Goal: Obtain resource: Obtain resource

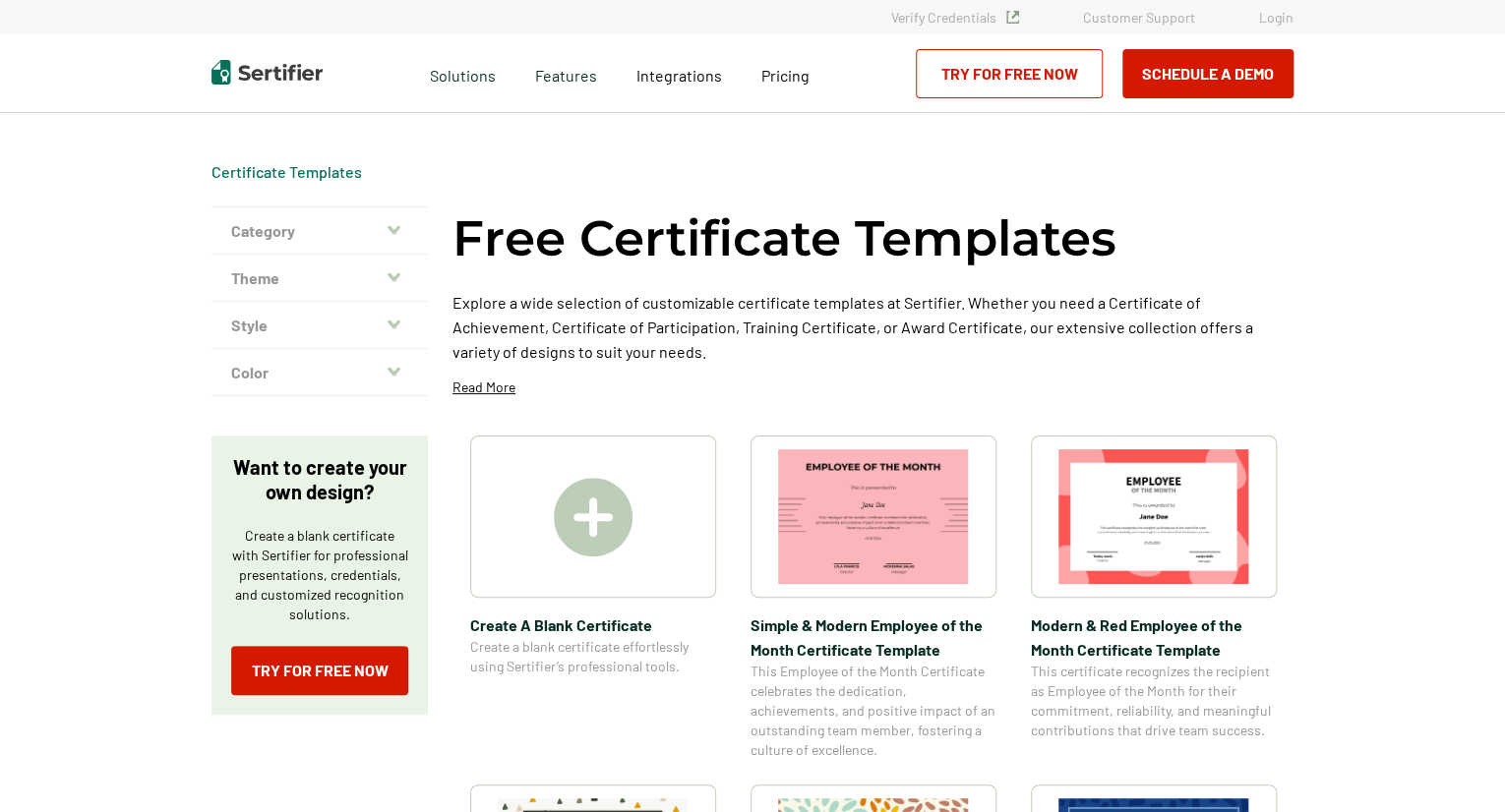
click at [1504, 63] on html "Verify Credentials Customer Support Login Request A Demo Let us present you the…" at bounding box center [752, 406] width 1505 height 812
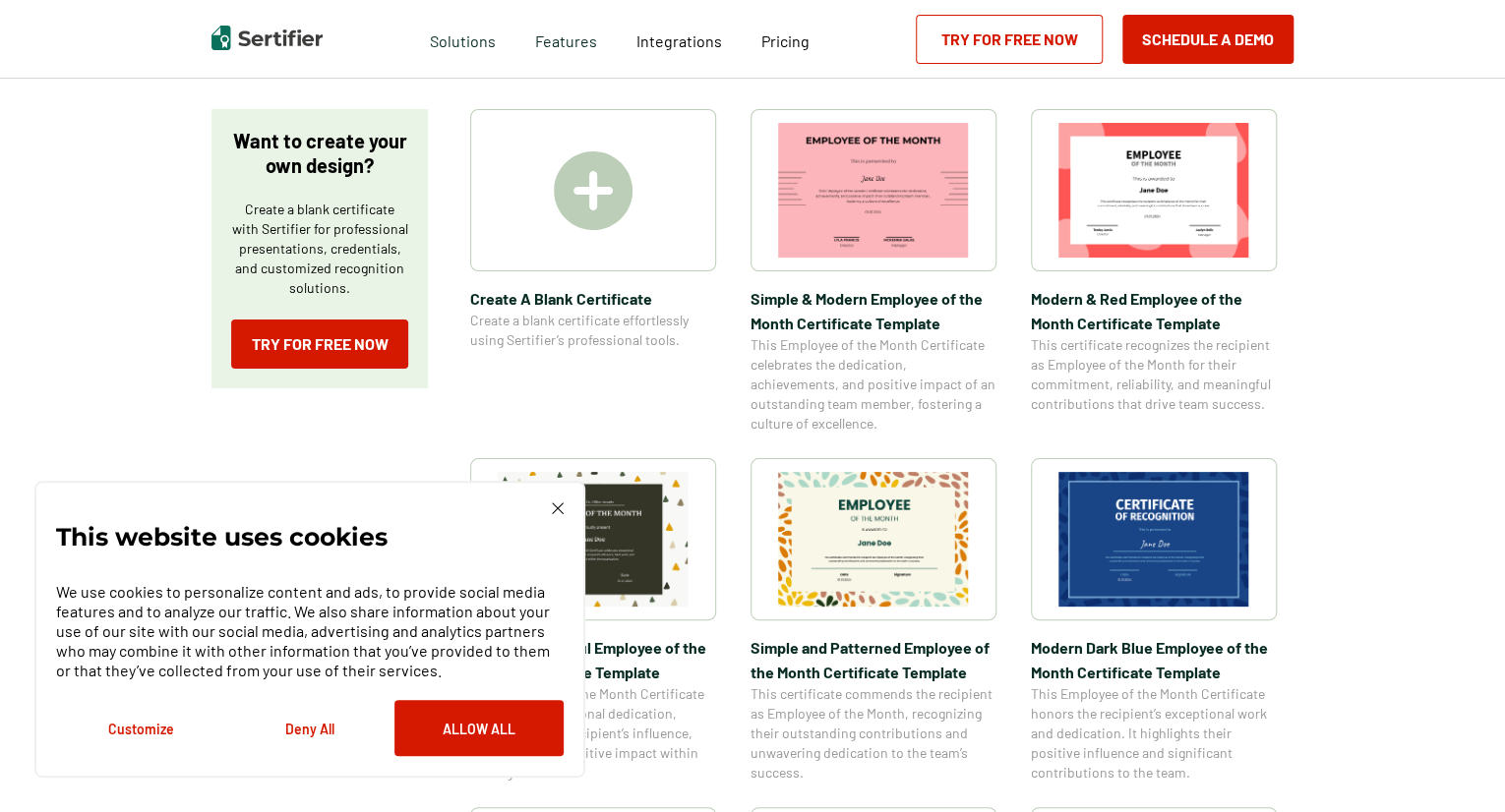
scroll to position [742, 0]
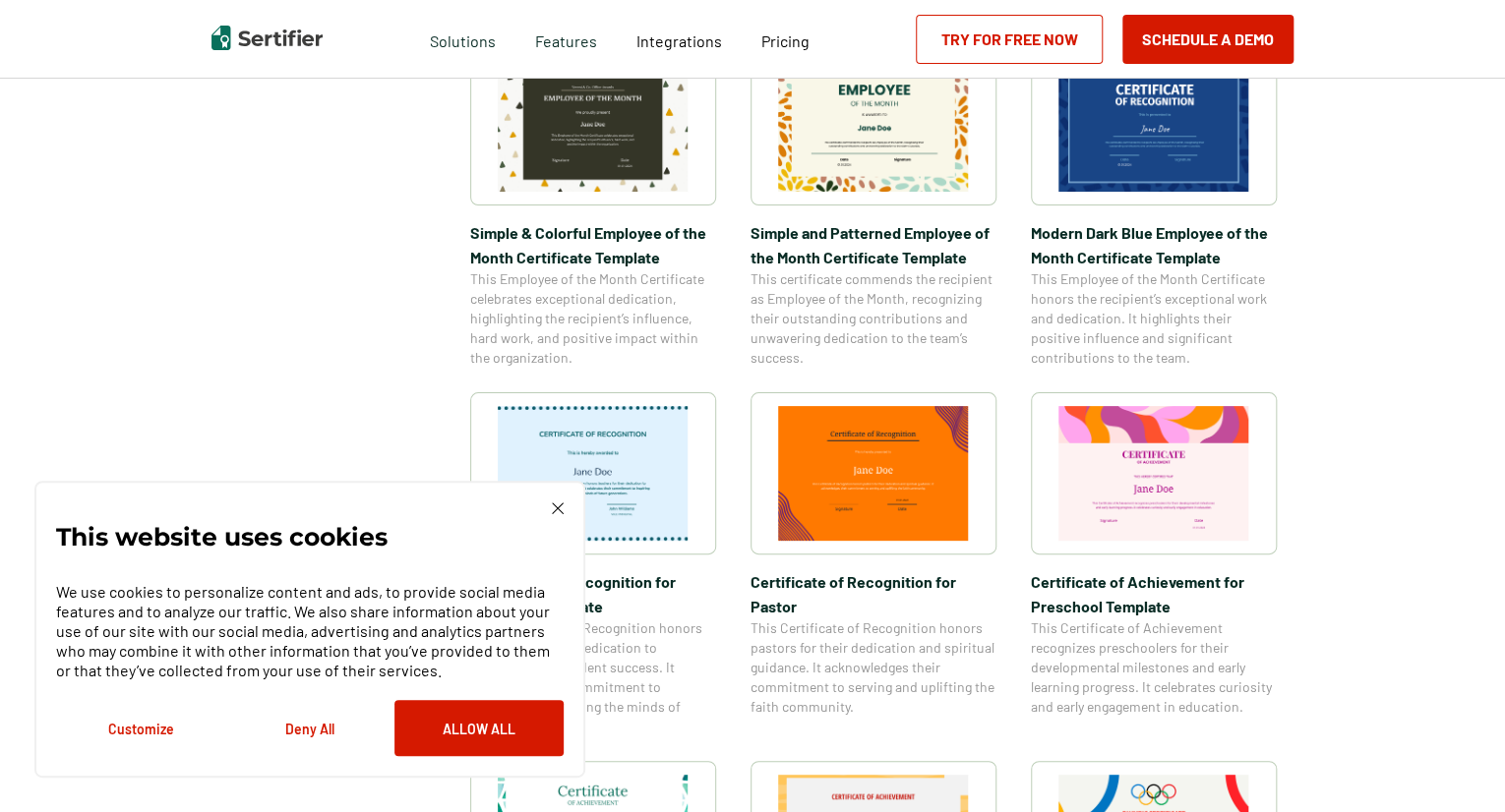
click at [553, 512] on img at bounding box center [558, 508] width 12 height 12
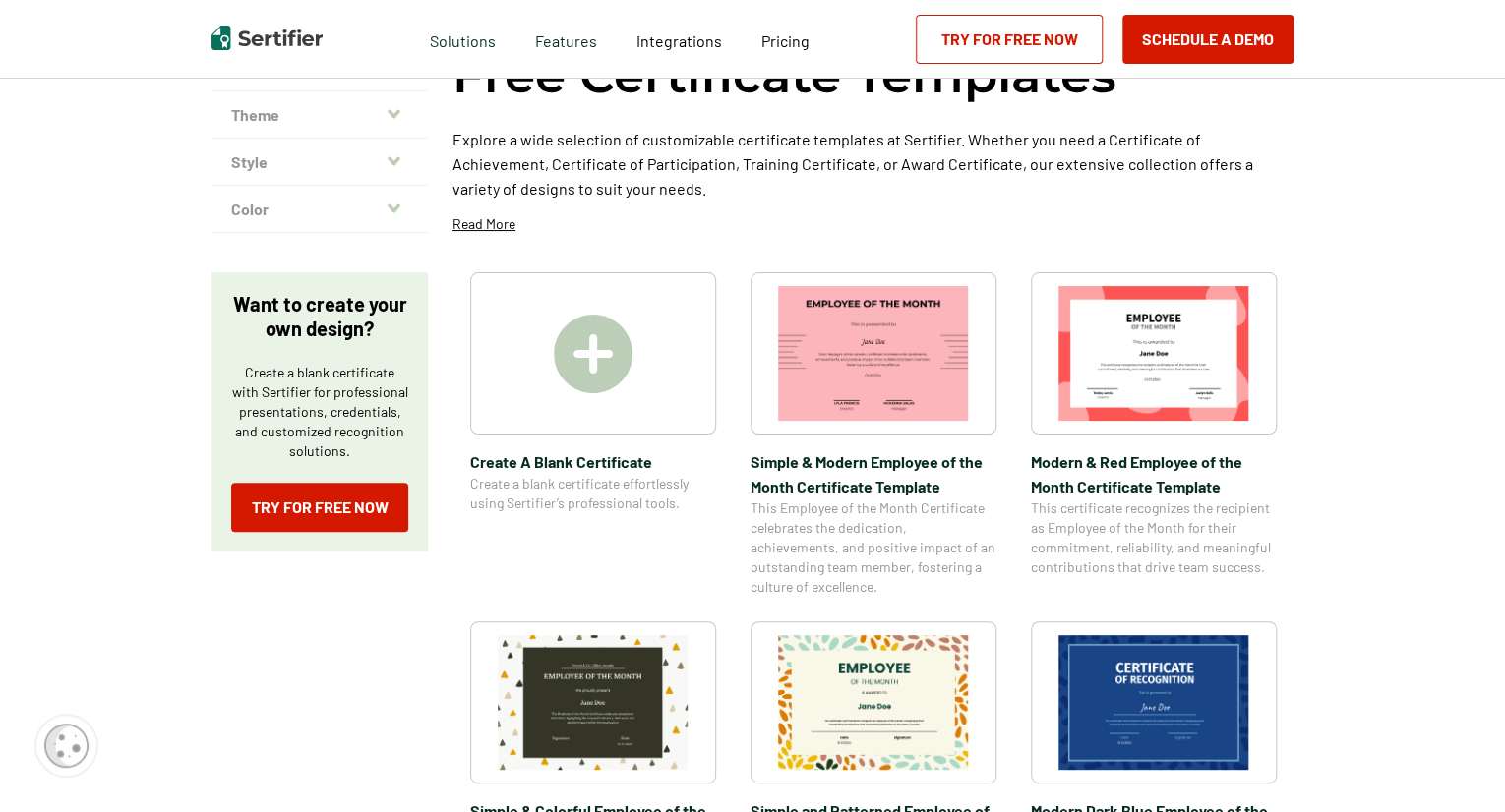
scroll to position [173, 0]
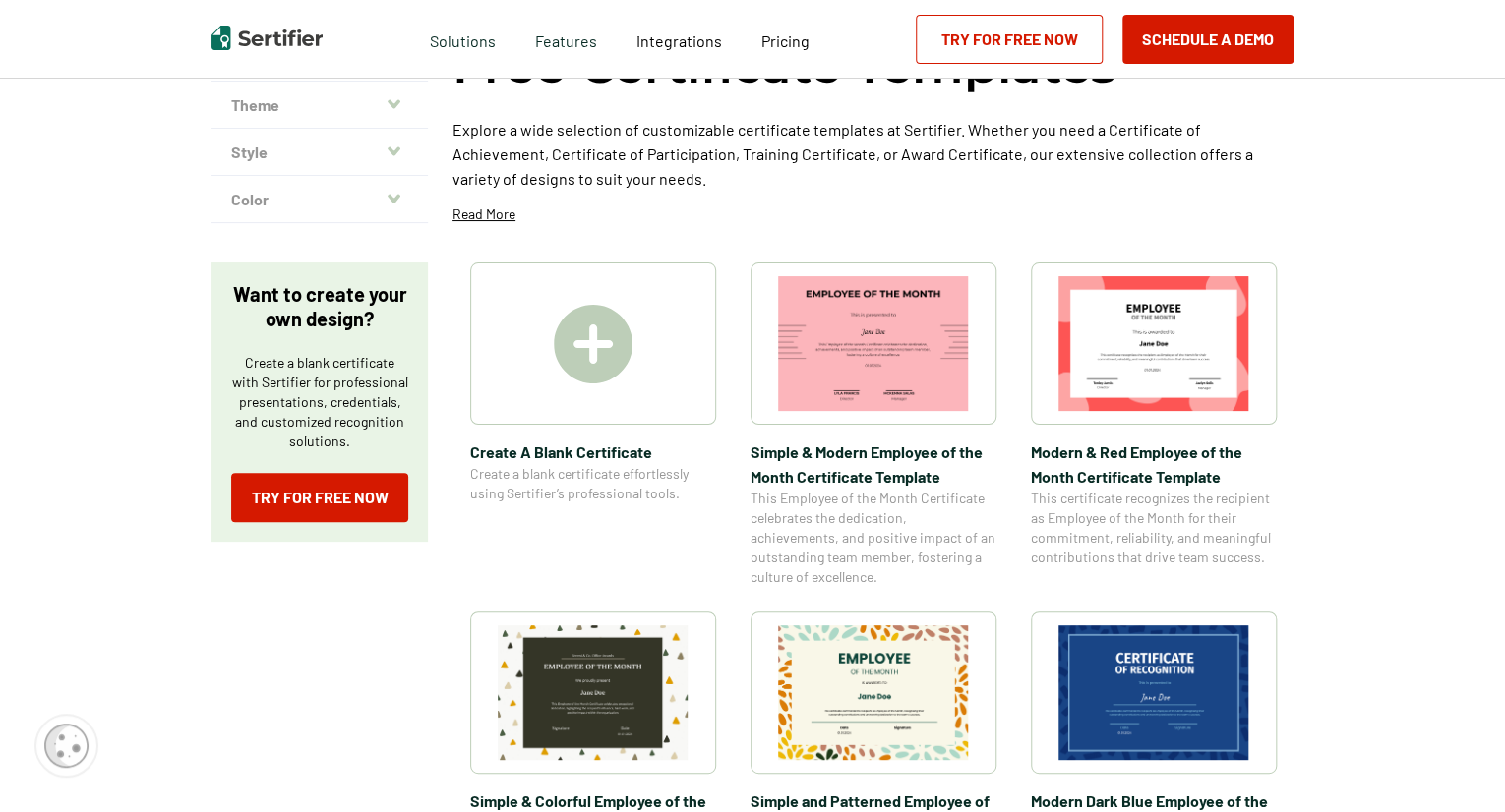
click at [608, 350] on img at bounding box center [594, 344] width 79 height 79
click at [1102, 332] on img at bounding box center [1154, 343] width 191 height 135
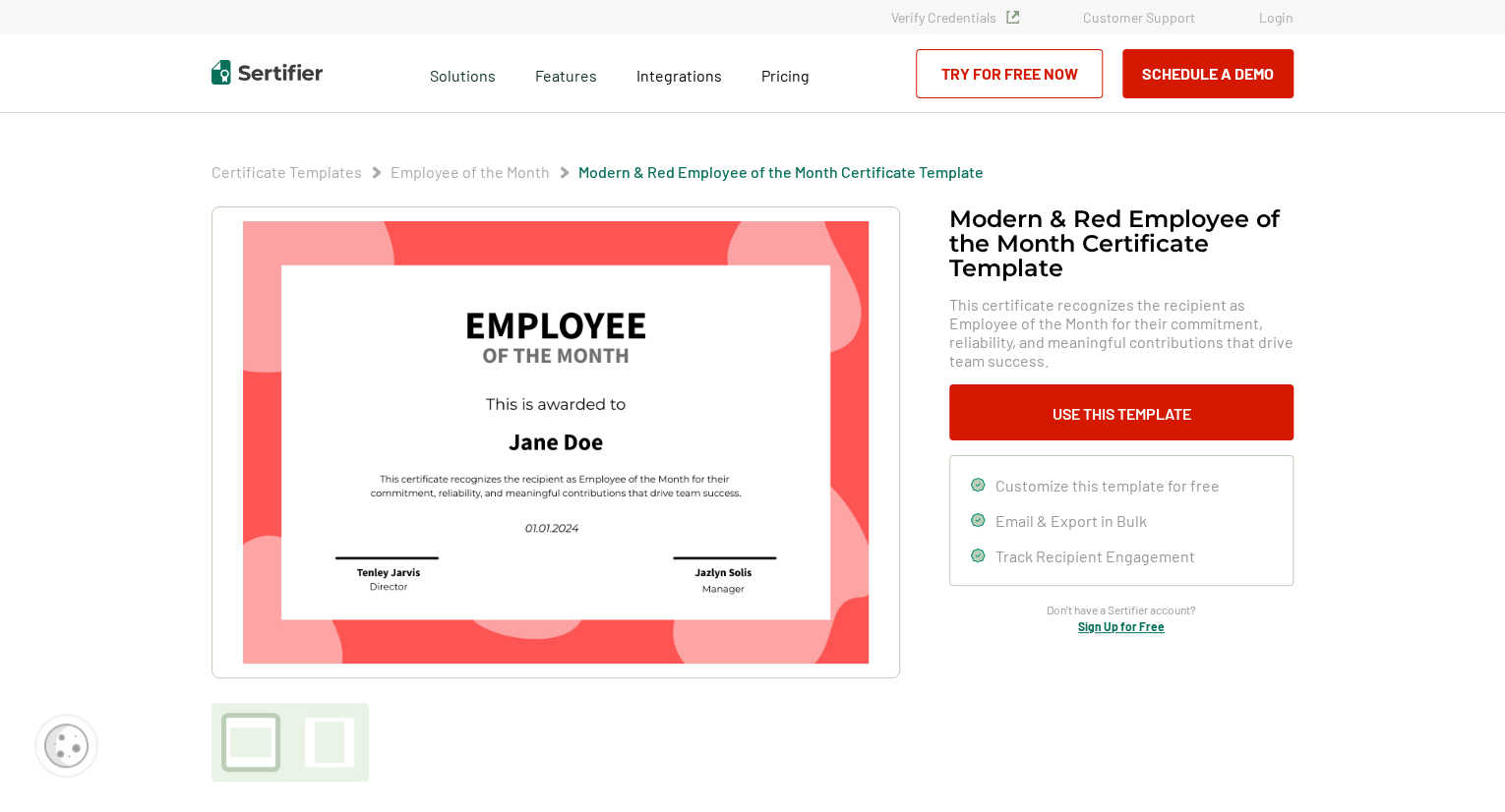
click at [329, 736] on div at bounding box center [329, 743] width 30 height 42
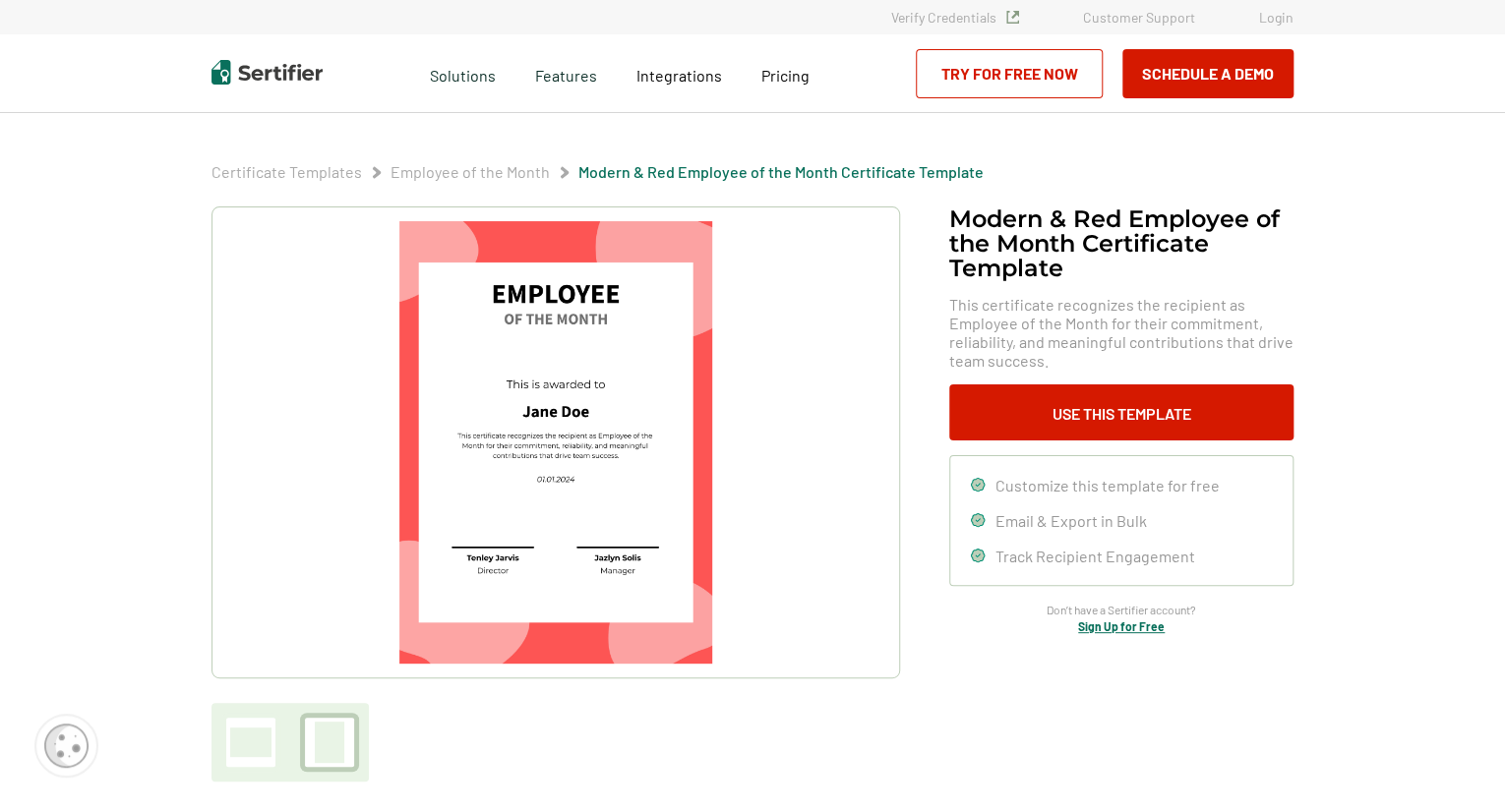
click at [271, 752] on div at bounding box center [251, 743] width 42 height 30
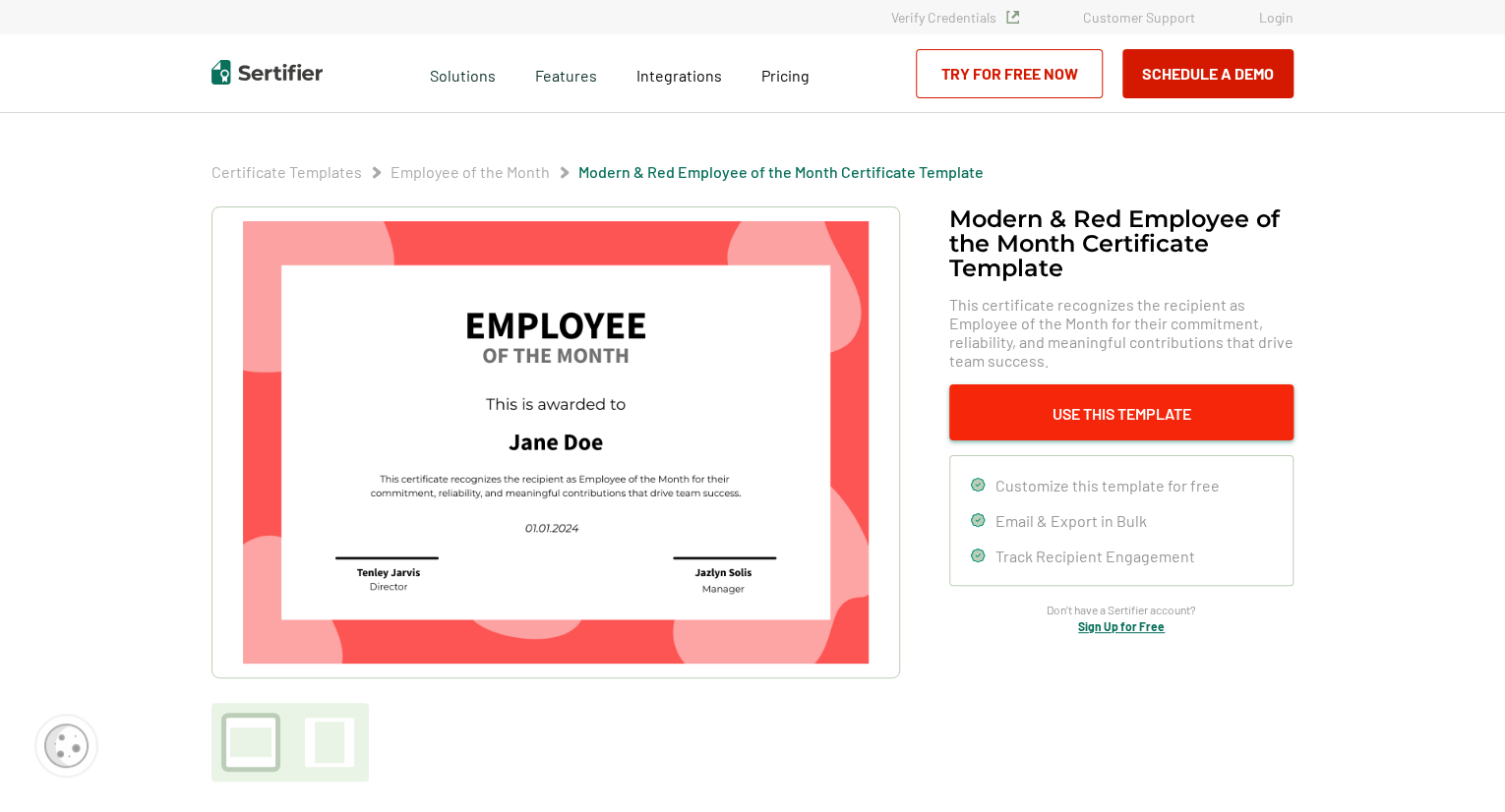
click at [1051, 420] on button "Use This Template" at bounding box center [1122, 412] width 344 height 56
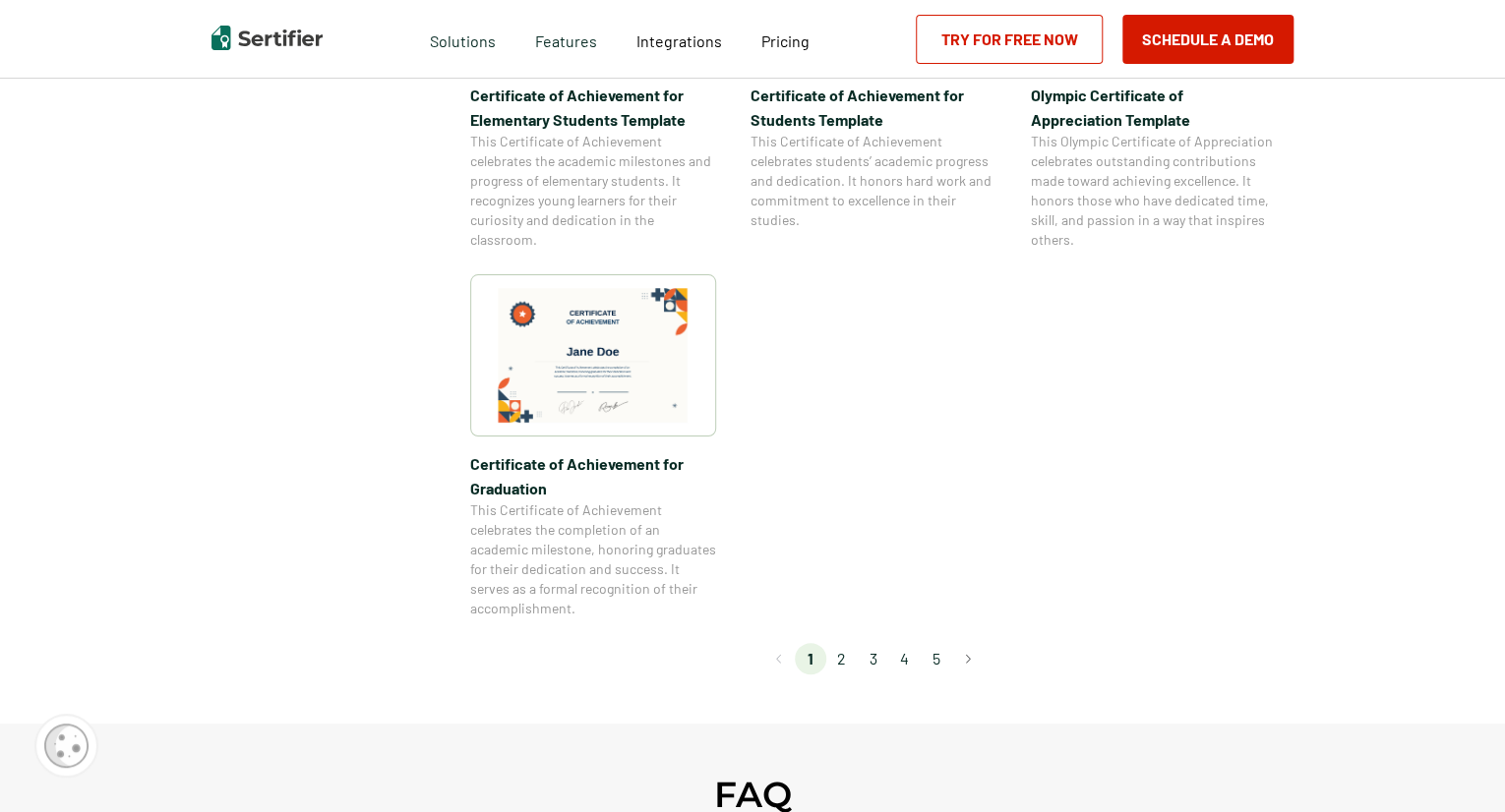
scroll to position [1729, 0]
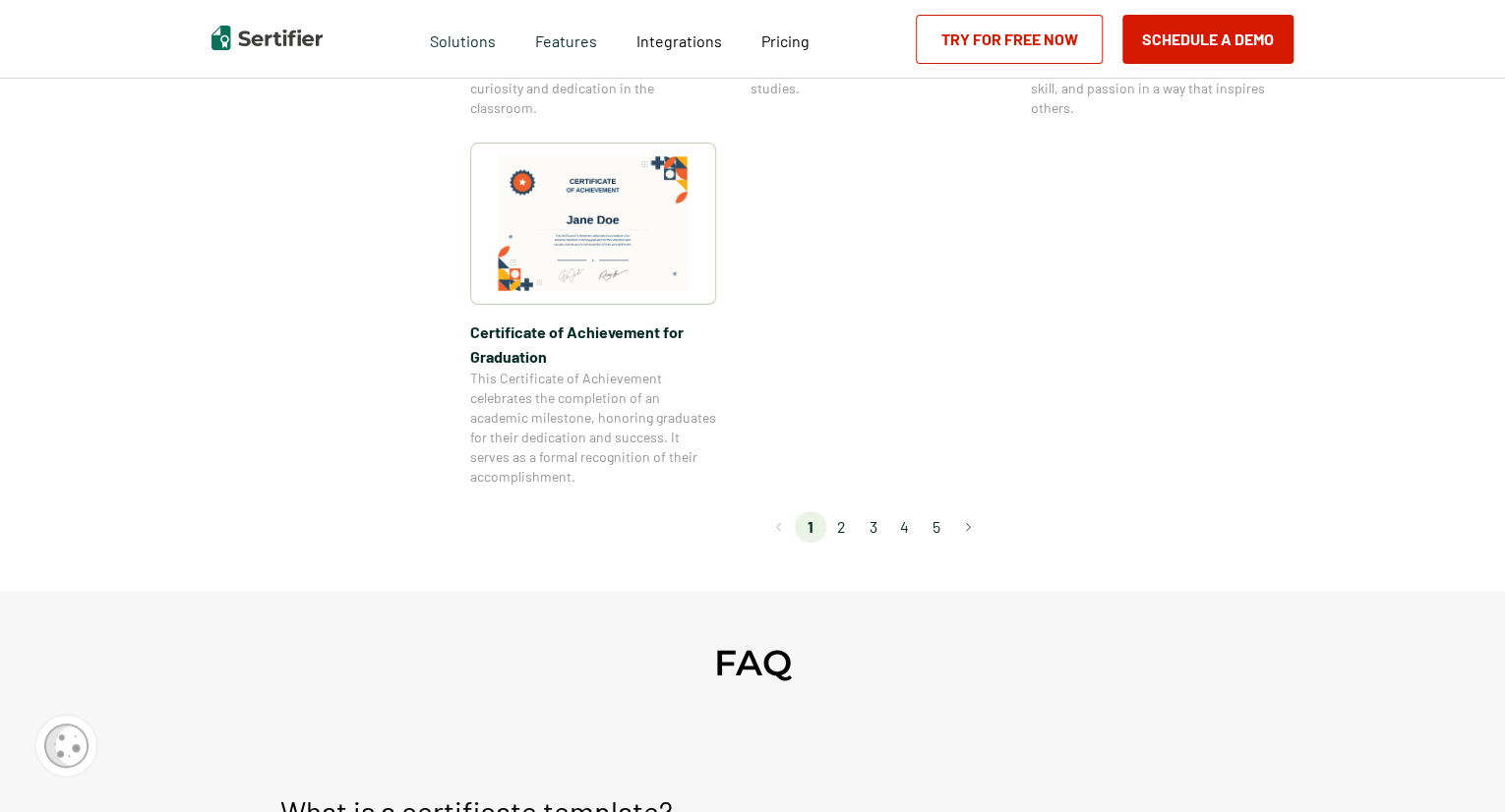
click at [846, 532] on li "2" at bounding box center [842, 527] width 32 height 32
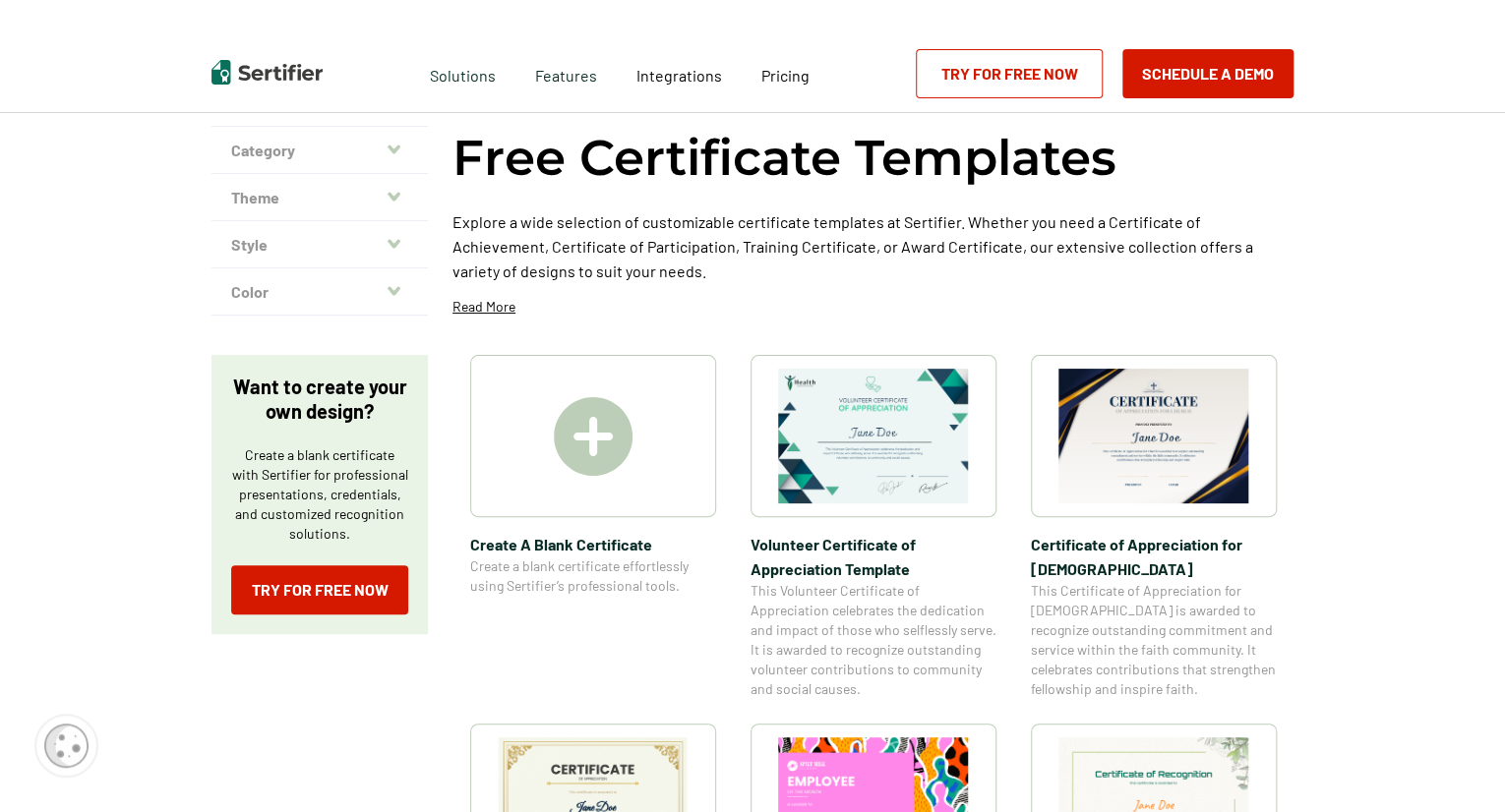
scroll to position [0, 0]
